Goal: Task Accomplishment & Management: Manage account settings

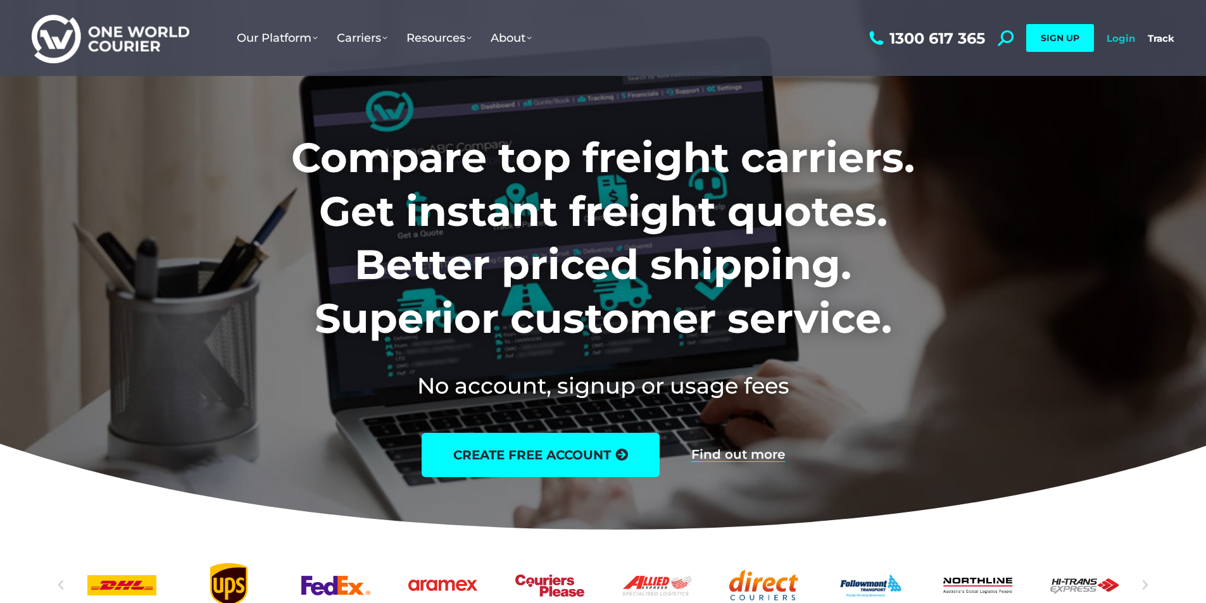
click at [1123, 36] on link "Login" at bounding box center [1121, 38] width 28 height 12
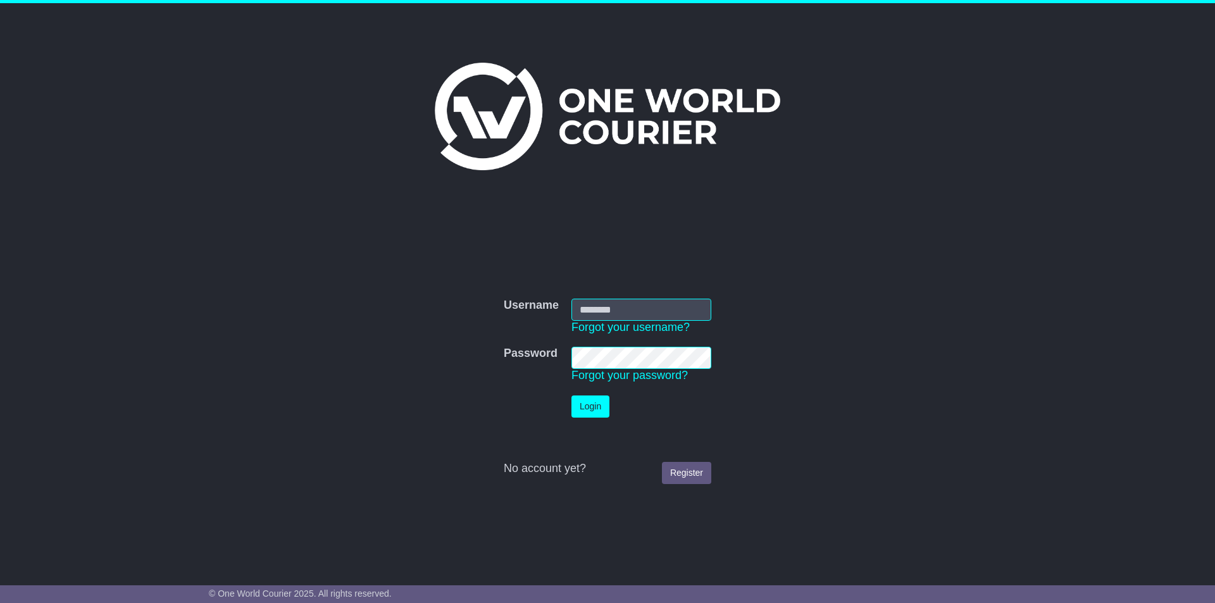
type input "**********"
click at [601, 405] on button "Login" at bounding box center [591, 407] width 38 height 22
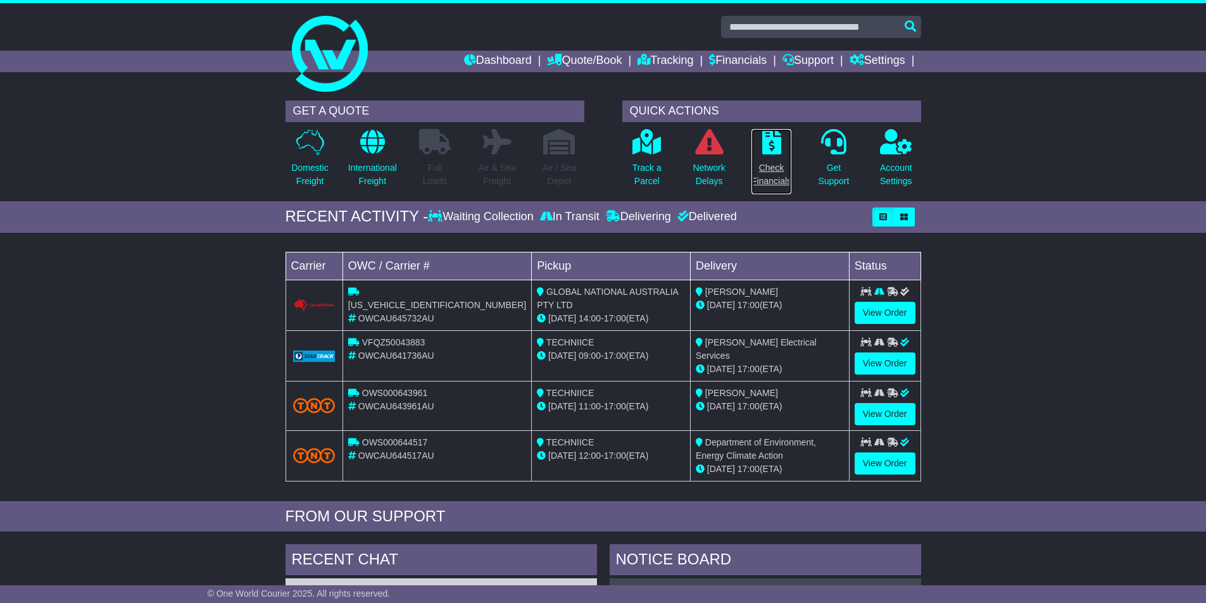
click at [781, 167] on p "Check Financials" at bounding box center [771, 174] width 40 height 27
